Goal: Find specific fact: Find specific fact

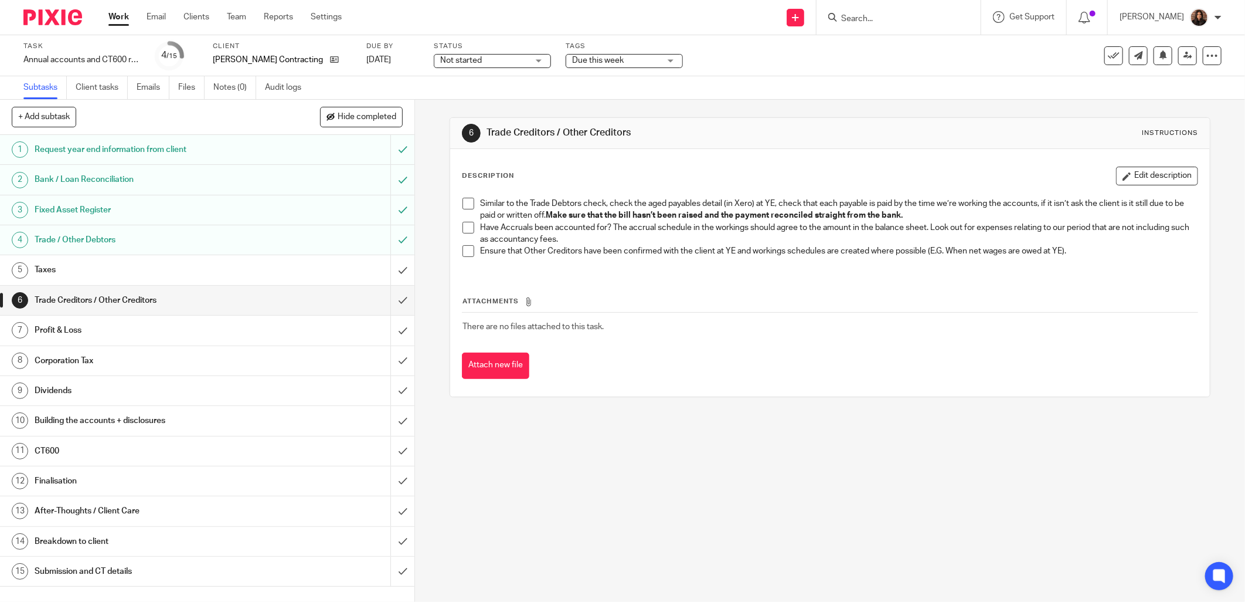
click at [242, 255] on link "5 Taxes" at bounding box center [195, 269] width 391 height 29
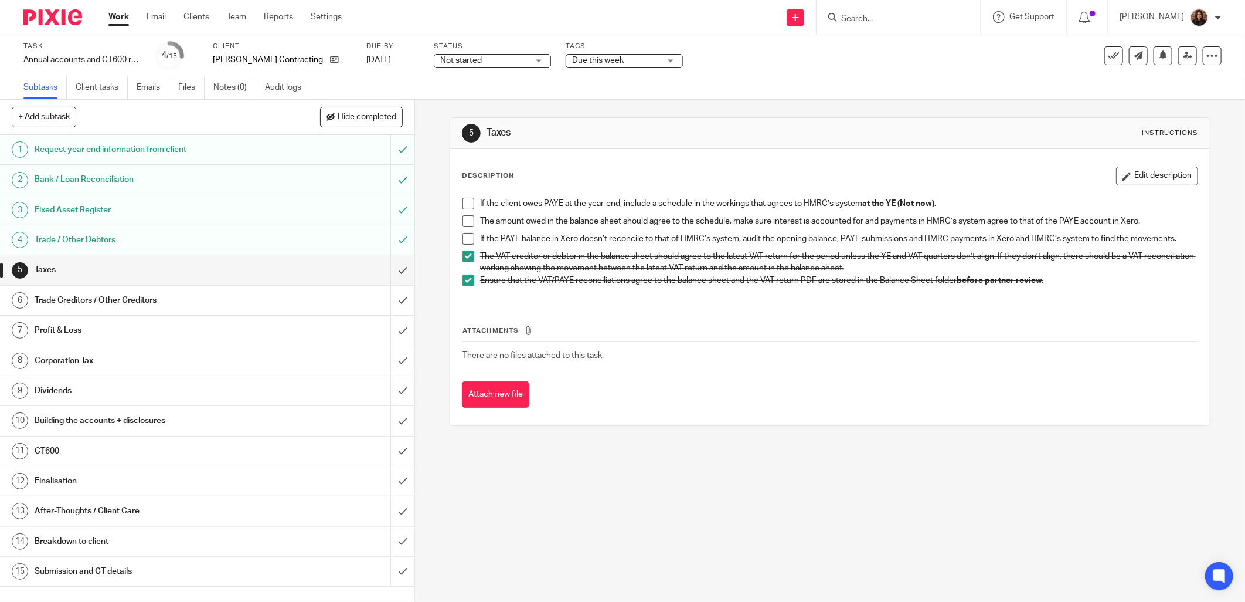
click at [465, 202] on span at bounding box center [469, 204] width 12 height 12
click at [463, 219] on span at bounding box center [469, 221] width 12 height 12
click at [467, 237] on span at bounding box center [469, 239] width 12 height 12
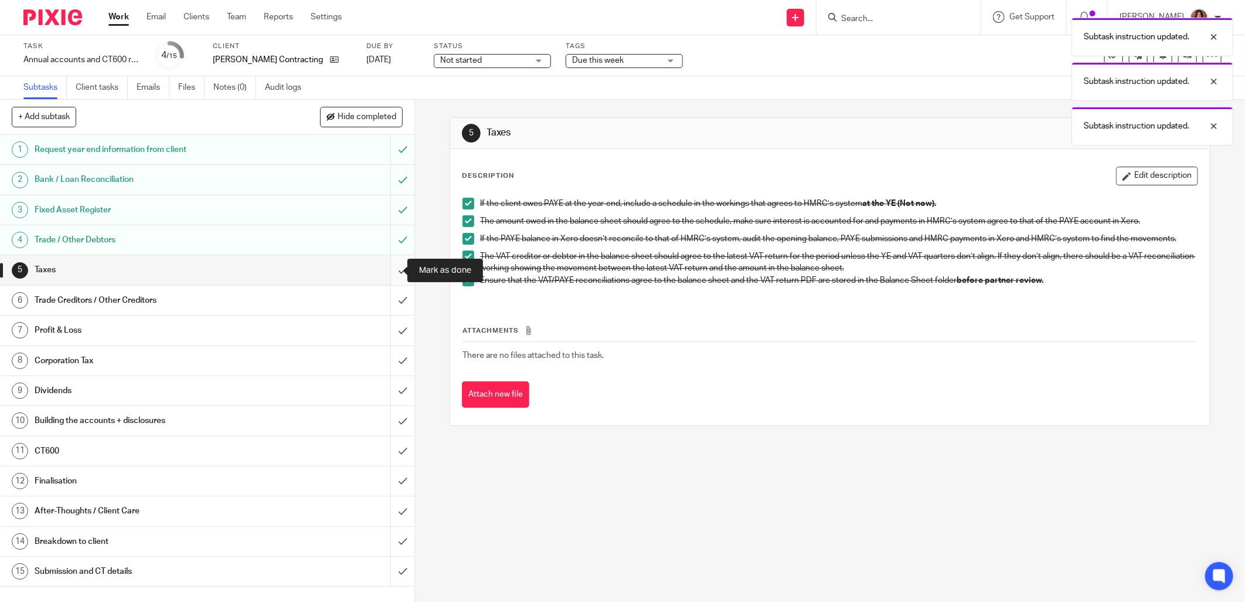
click at [386, 270] on input "submit" at bounding box center [207, 269] width 415 height 29
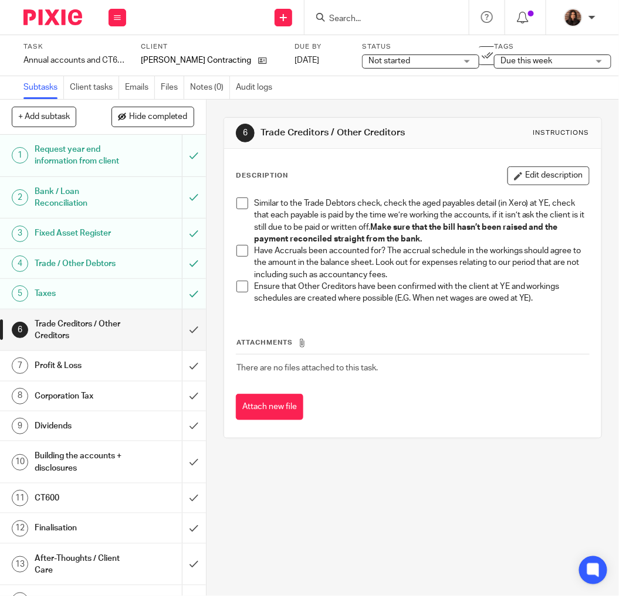
click at [233, 196] on div "Similar to the Trade Debtors check, check the aged payables detail (in Xero) at…" at bounding box center [412, 252] width 364 height 121
drag, startPoint x: 242, startPoint y: 198, endPoint x: 222, endPoint y: 201, distance: 20.7
click at [243, 198] on span at bounding box center [242, 204] width 12 height 12
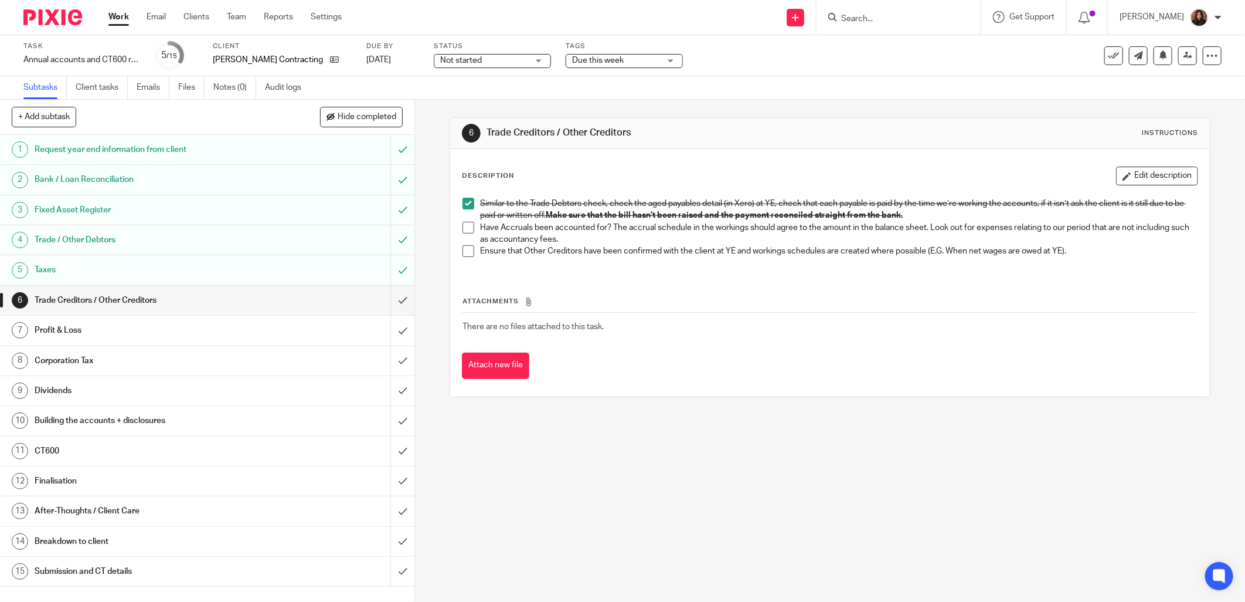
click at [911, 16] on input "Search" at bounding box center [893, 19] width 106 height 11
type input "ventur"
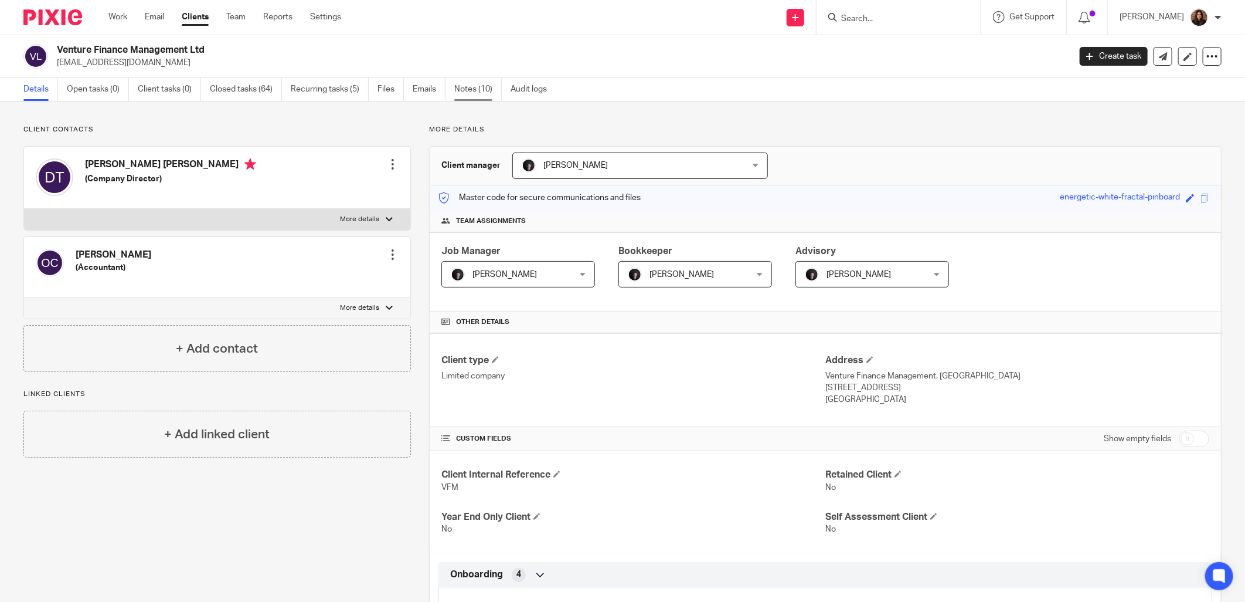
click at [477, 84] on link "Notes (10)" at bounding box center [477, 89] width 47 height 23
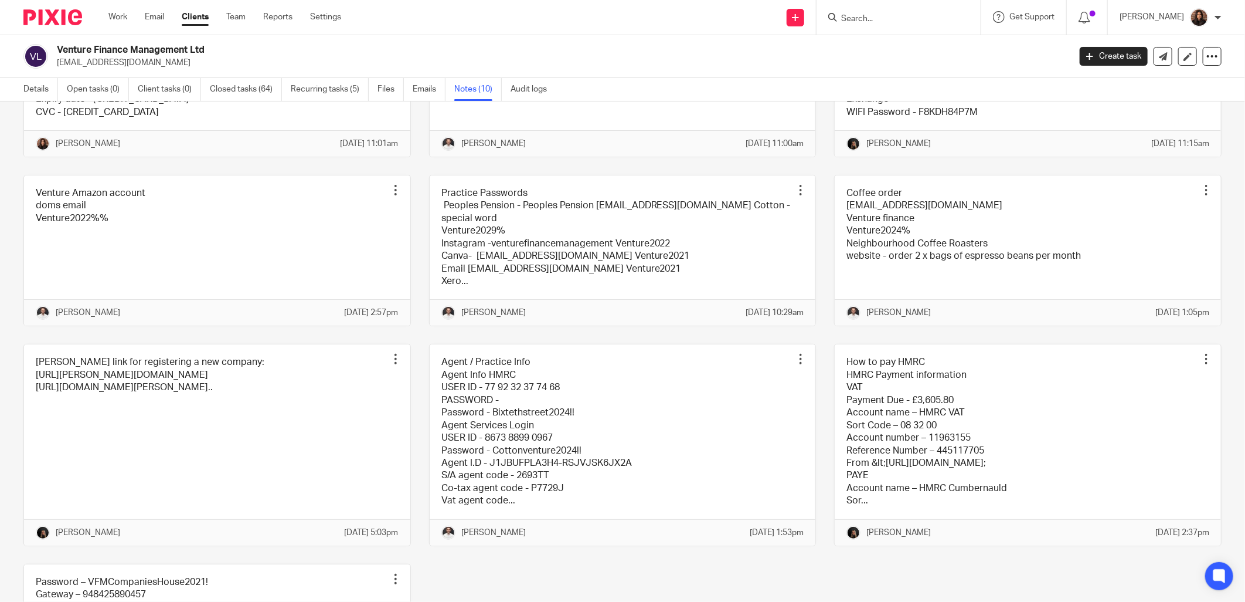
scroll to position [217, 0]
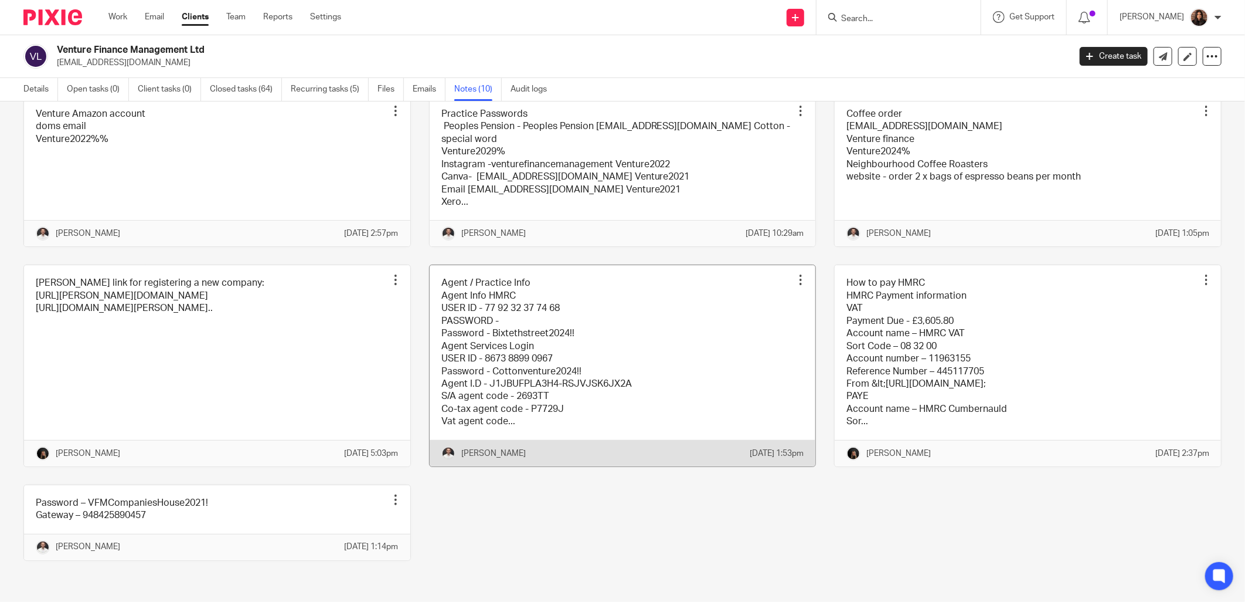
click at [507, 365] on link at bounding box center [623, 365] width 386 height 201
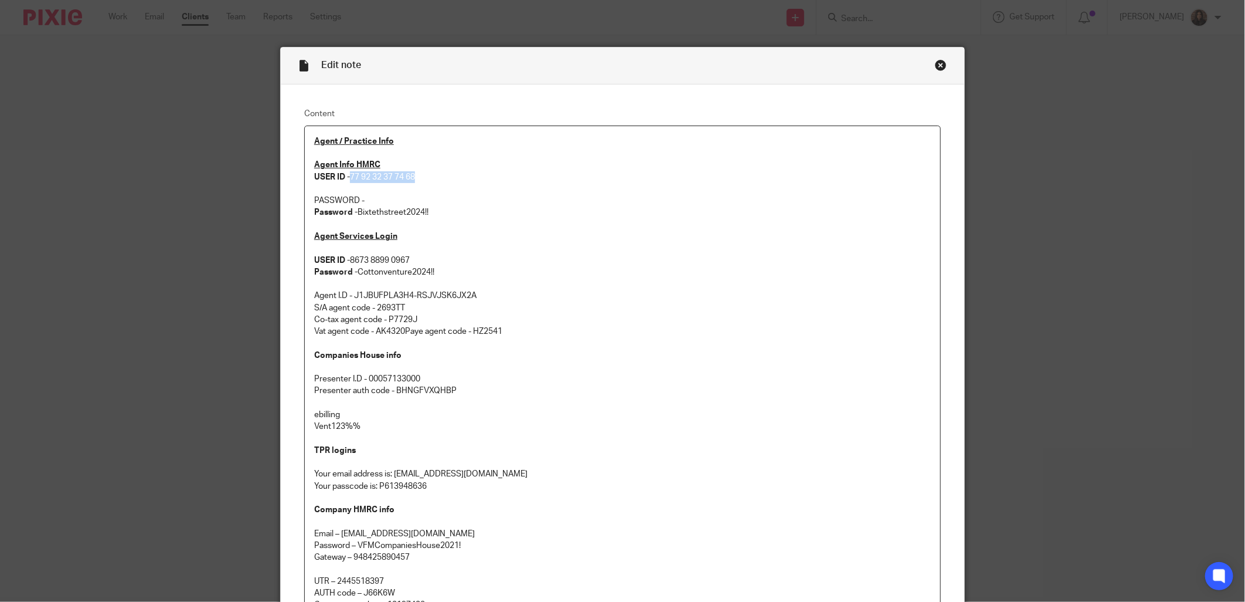
drag, startPoint x: 412, startPoint y: 176, endPoint x: 348, endPoint y: 180, distance: 63.4
click at [348, 180] on p "Agent Info HMRC USER ID - 77 92 32 37 74 68" at bounding box center [622, 171] width 617 height 24
copy p "77 92 32 37 74 68"
click at [558, 276] on p "Agent Services Login USER ID - 8673 8899 0967 Password - Cottonventure2024!! Ag…" at bounding box center [622, 283] width 617 height 107
drag, startPoint x: 448, startPoint y: 216, endPoint x: 356, endPoint y: 215, distance: 92.1
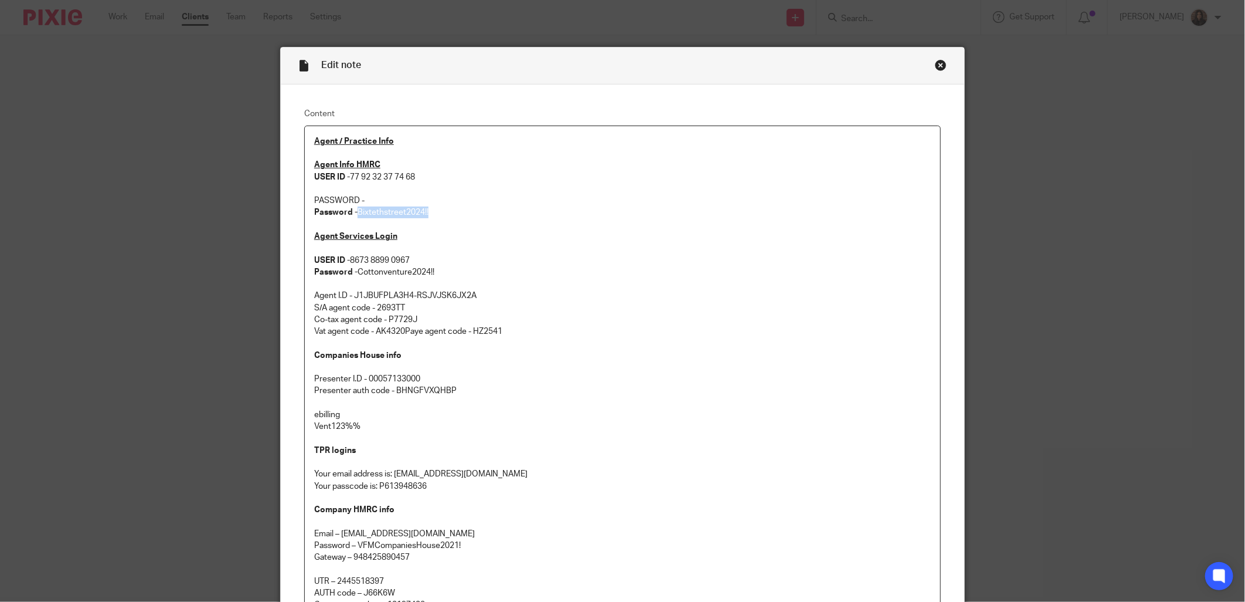
click at [356, 215] on p "Password - Bixtethstreet2024!!" at bounding box center [622, 212] width 617 height 12
copy p "Bixtethstreet2024!!"
drag, startPoint x: 417, startPoint y: 178, endPoint x: 347, endPoint y: 176, distance: 69.8
click at [347, 176] on p "Agent Info HMRC USER ID - 77 92 32 37 74 68" at bounding box center [622, 171] width 617 height 24
copy p "77 92 32 37 74 68"
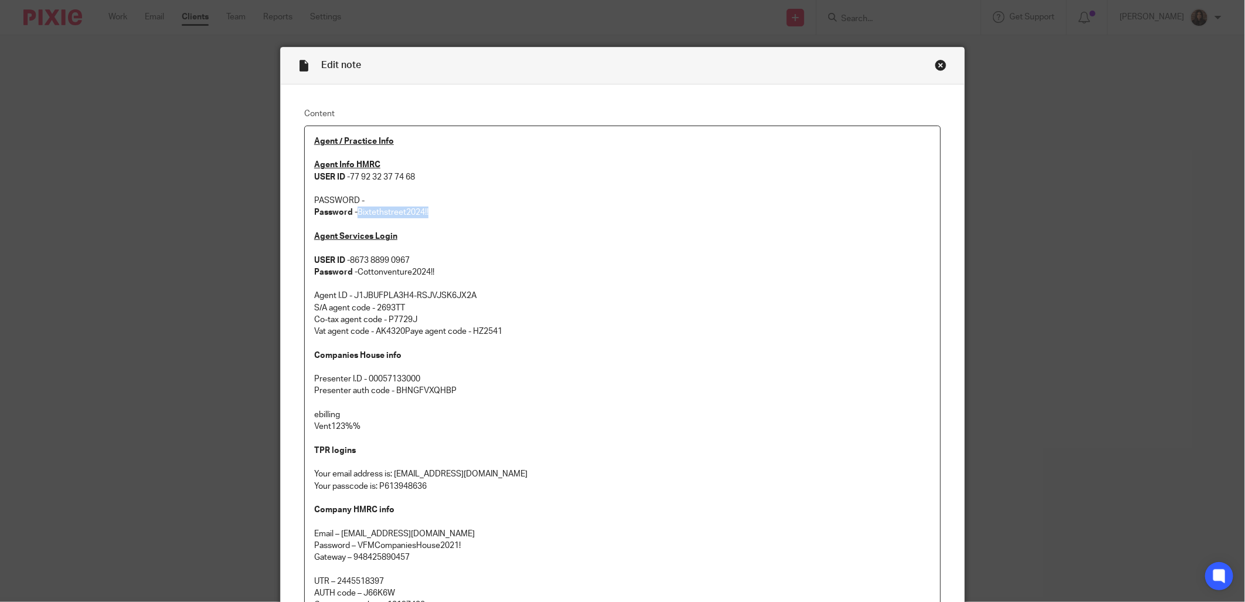
drag, startPoint x: 430, startPoint y: 213, endPoint x: 355, endPoint y: 216, distance: 75.7
click at [355, 216] on p "Password - Bixtethstreet2024!!" at bounding box center [622, 212] width 617 height 12
copy p "Bixtethstreet2024!!"
